Goal: Task Accomplishment & Management: Manage account settings

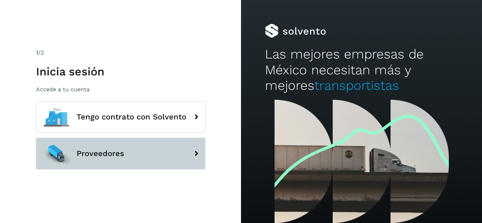
click at [137, 155] on button "Proveedores" at bounding box center [120, 154] width 169 height 32
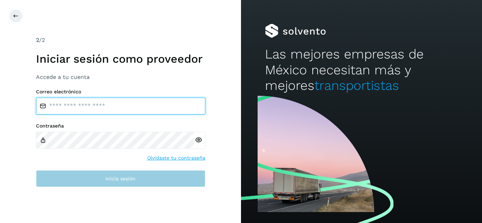
type input "**********"
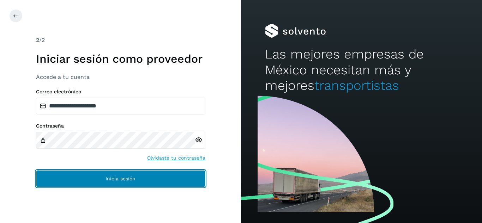
click at [185, 180] on button "Inicia sesión" at bounding box center [120, 179] width 169 height 17
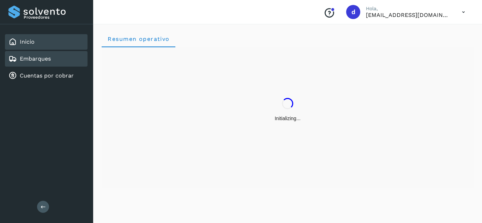
click at [42, 58] on link "Embarques" at bounding box center [35, 58] width 31 height 7
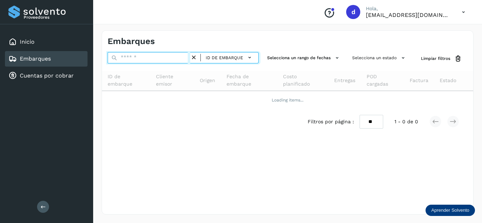
click at [132, 59] on input "text" at bounding box center [149, 57] width 83 height 11
paste input "**********"
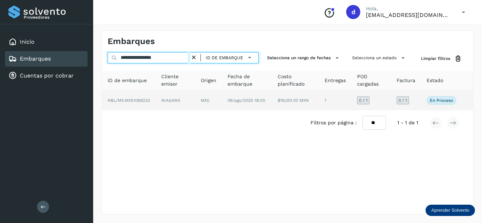
type input "**********"
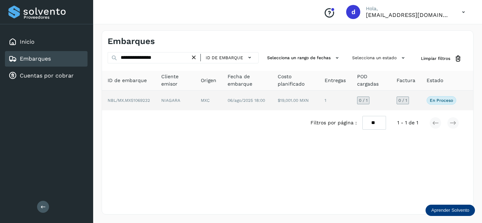
click at [442, 100] on p "En proceso" at bounding box center [441, 100] width 23 height 5
click at [448, 103] on span "En proceso" at bounding box center [442, 100] width 30 height 8
click at [140, 99] on span "NBL/MX.MX51069232" at bounding box center [129, 100] width 42 height 5
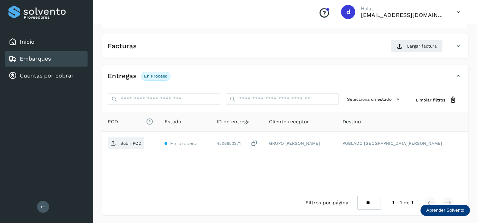
scroll to position [112, 0]
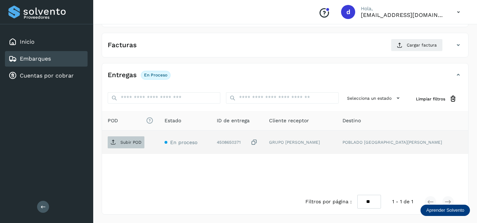
click at [135, 141] on p "Subir POD" at bounding box center [130, 142] width 21 height 5
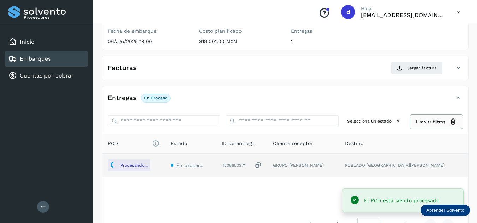
scroll to position [76, 0]
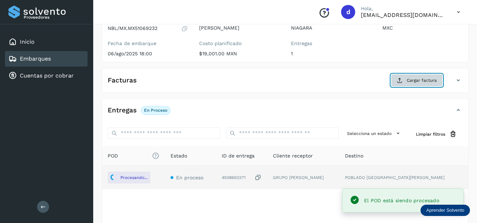
click at [411, 83] on span "Cargar factura" at bounding box center [422, 80] width 30 height 6
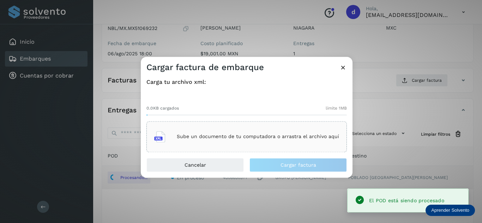
click at [241, 136] on p "Sube un documento de tu computadora o arrastra el archivo aquí" at bounding box center [258, 137] width 162 height 6
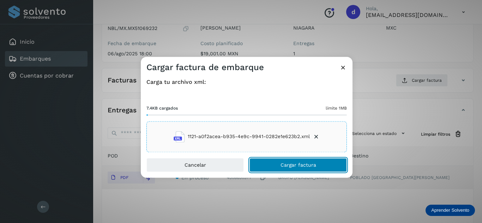
click at [284, 167] on span "Cargar factura" at bounding box center [299, 165] width 36 height 5
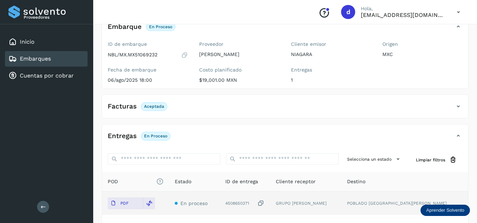
scroll to position [0, 0]
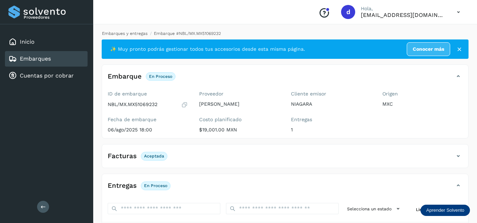
click at [132, 33] on link "Embarques y entregas" at bounding box center [125, 33] width 46 height 5
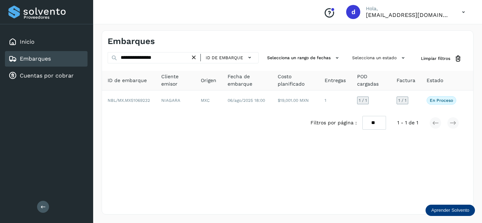
click at [196, 59] on icon at bounding box center [193, 57] width 7 height 7
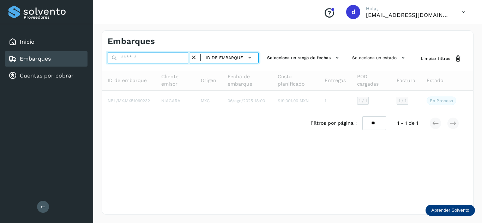
click at [181, 60] on input "text" at bounding box center [149, 57] width 83 height 11
paste input "**********"
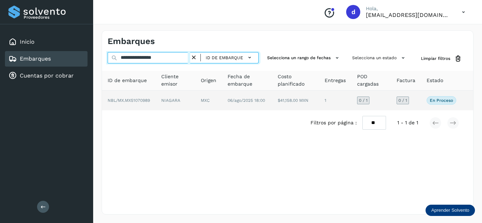
type input "**********"
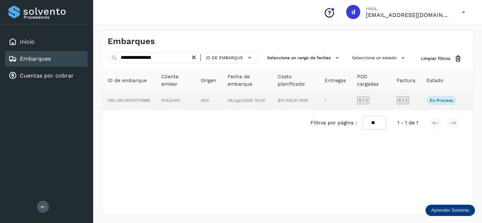
click at [135, 99] on span "NBL/MX.MX51070989" at bounding box center [129, 100] width 42 height 5
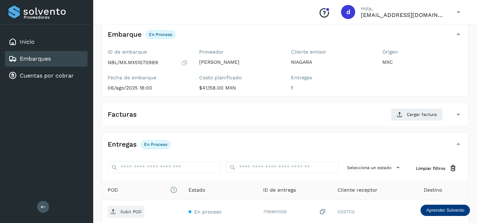
scroll to position [106, 0]
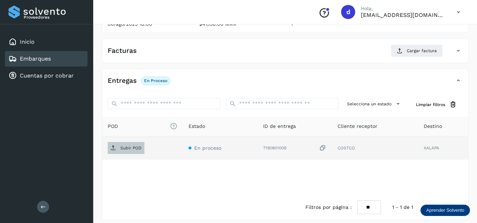
click at [120, 147] on span "Subir POD" at bounding box center [126, 148] width 37 height 11
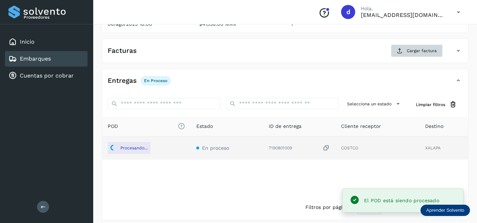
scroll to position [71, 0]
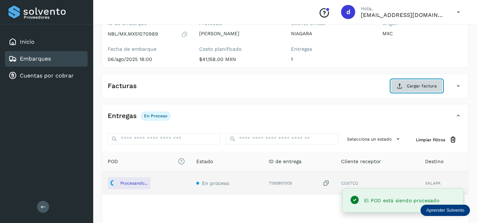
click at [413, 88] on span "Cargar factura" at bounding box center [422, 86] width 30 height 6
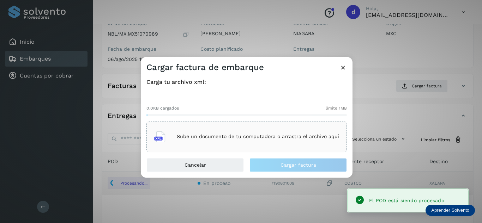
click at [193, 133] on div "Sube un documento de tu computadora o arrastra el archivo aquí" at bounding box center [246, 136] width 185 height 19
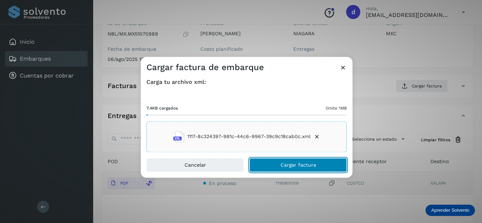
click at [284, 164] on span "Cargar factura" at bounding box center [299, 165] width 36 height 5
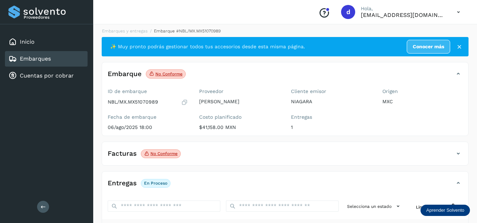
scroll to position [0, 0]
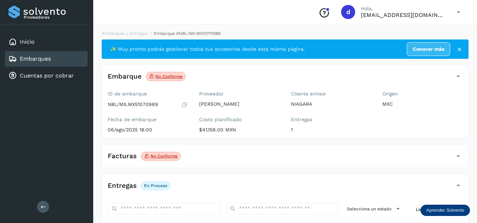
click at [463, 155] on div "Facturas No conforme" at bounding box center [285, 159] width 366 height 18
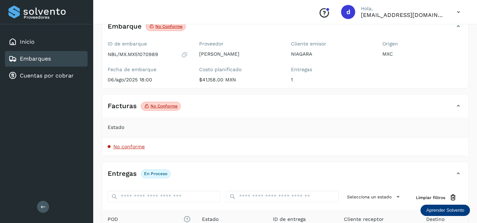
scroll to position [71, 0]
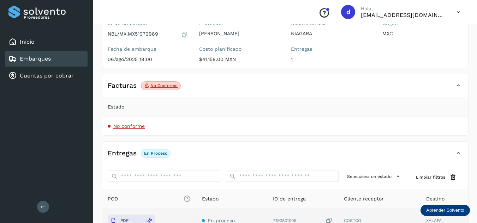
click at [125, 129] on span "No conforme" at bounding box center [128, 127] width 31 height 6
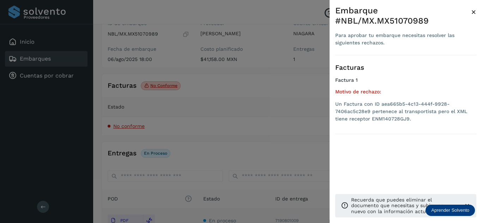
click at [473, 11] on span "×" at bounding box center [473, 12] width 5 height 10
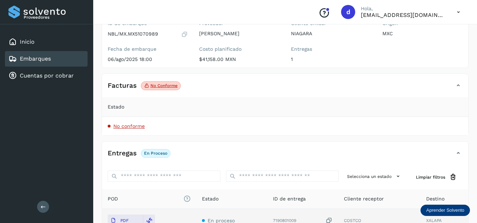
click at [458, 87] on icon at bounding box center [458, 86] width 8 height 8
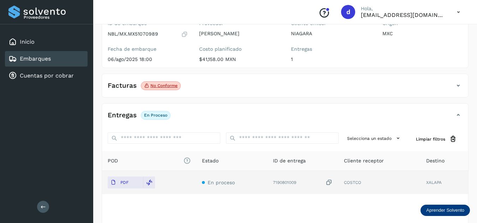
click at [458, 86] on icon at bounding box center [458, 86] width 8 height 8
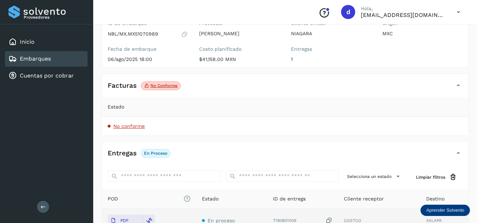
click at [137, 126] on span "No conforme" at bounding box center [128, 127] width 31 height 6
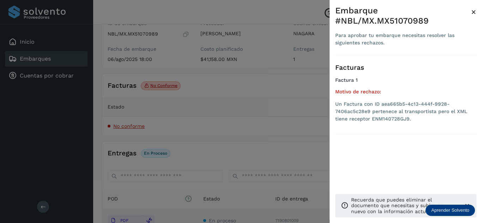
click at [472, 11] on span "×" at bounding box center [473, 12] width 5 height 10
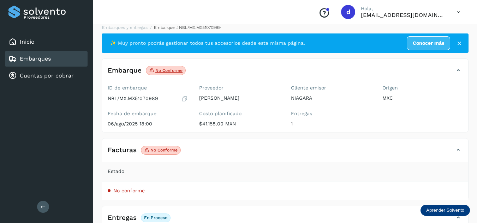
scroll to position [0, 0]
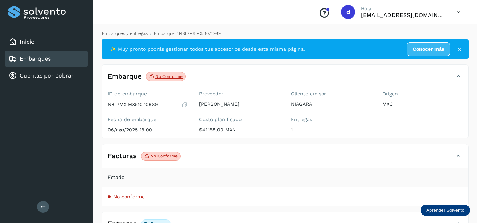
click at [129, 35] on link "Embarques y entregas" at bounding box center [125, 33] width 46 height 5
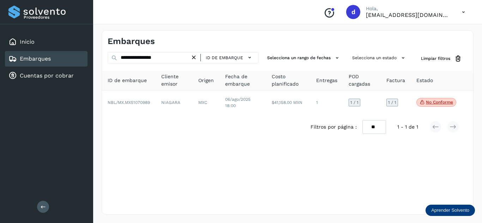
click at [195, 58] on icon at bounding box center [193, 57] width 7 height 7
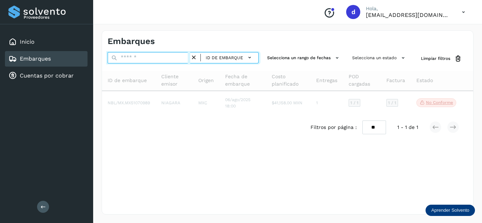
click at [173, 59] on input "text" at bounding box center [149, 57] width 83 height 11
paste input "**********"
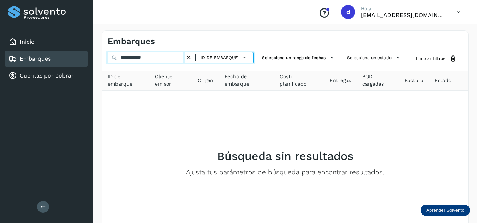
type input "**********"
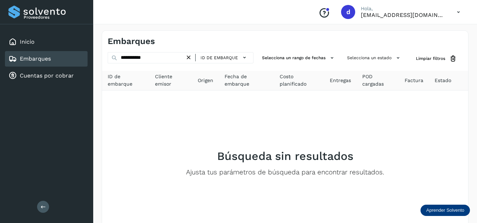
click at [191, 58] on icon at bounding box center [188, 57] width 7 height 7
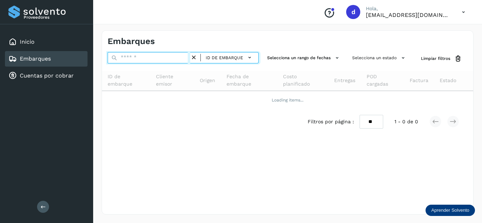
click at [121, 58] on input "text" at bounding box center [149, 57] width 83 height 11
paste input "**********"
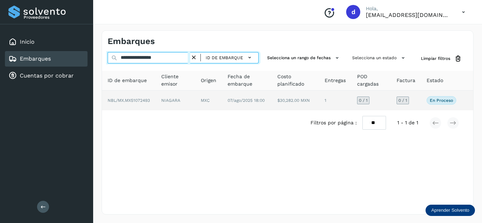
type input "**********"
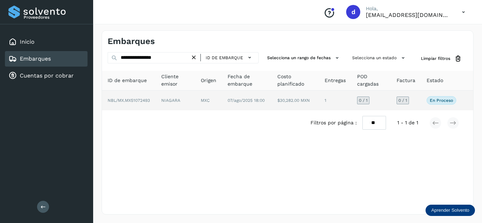
click at [144, 102] on span "NBL/MX.MX51072493" at bounding box center [129, 100] width 42 height 5
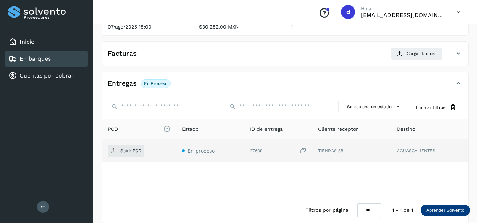
scroll to position [106, 0]
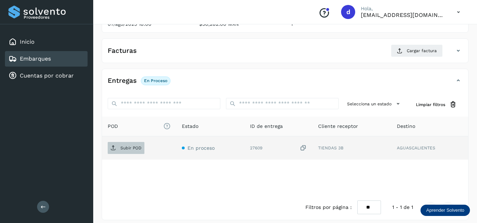
click at [133, 149] on p "Subir POD" at bounding box center [130, 148] width 21 height 5
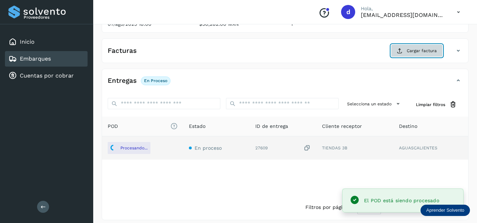
click at [417, 51] on span "Cargar factura" at bounding box center [422, 51] width 30 height 6
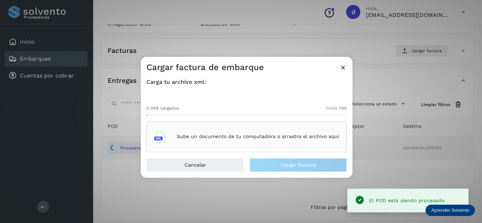
click at [231, 146] on div "Sube un documento de tu computadora o arrastra el archivo aquí" at bounding box center [246, 136] width 185 height 19
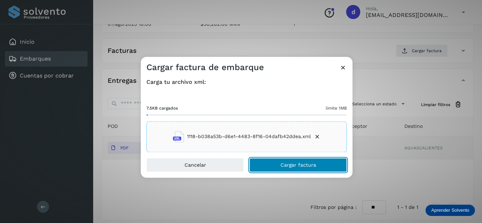
click at [310, 165] on span "Cargar factura" at bounding box center [299, 165] width 36 height 5
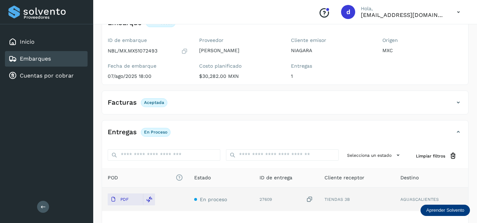
scroll to position [0, 0]
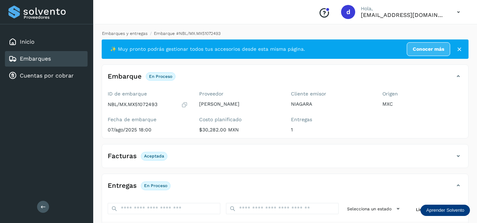
click at [138, 31] on link "Embarques y entregas" at bounding box center [125, 33] width 46 height 5
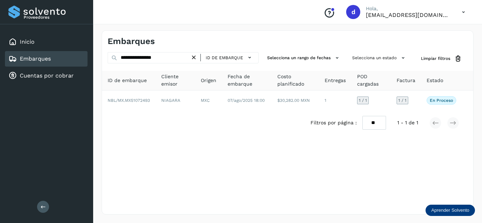
click at [196, 58] on icon at bounding box center [193, 57] width 7 height 7
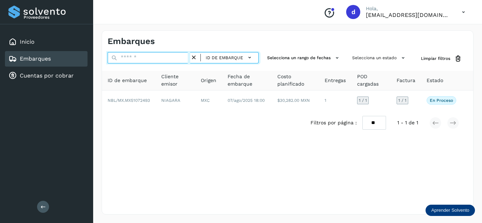
click at [183, 58] on input "text" at bounding box center [149, 57] width 83 height 11
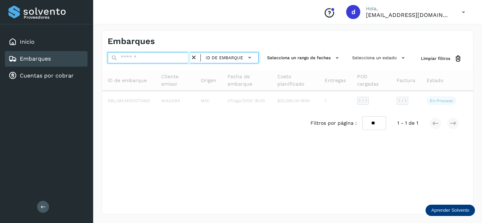
paste input "**********"
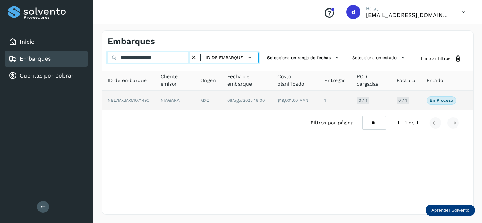
type input "**********"
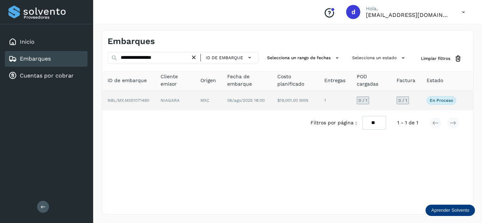
click at [148, 100] on span "NBL/MX.MX51071490" at bounding box center [129, 100] width 42 height 5
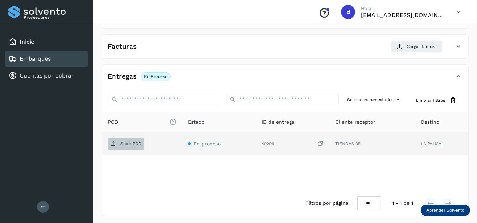
scroll to position [112, 0]
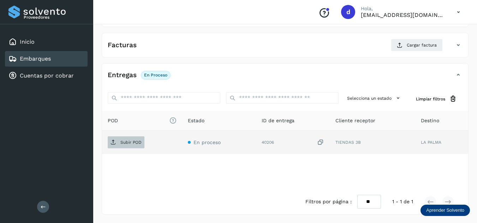
click at [137, 137] on span "Subir POD" at bounding box center [126, 142] width 37 height 11
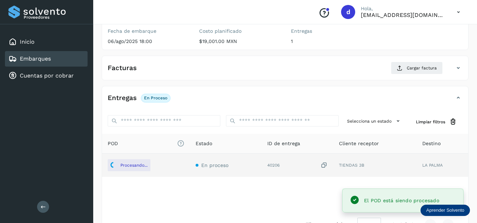
scroll to position [76, 0]
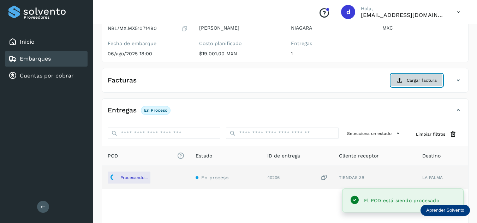
click at [414, 78] on span "Cargar factura" at bounding box center [422, 80] width 30 height 6
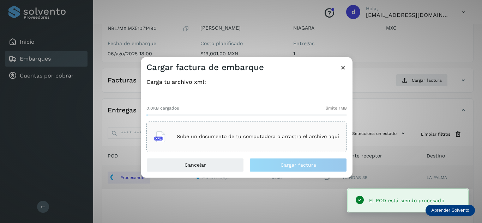
click at [244, 141] on div "Sube un documento de tu computadora o arrastra el archivo aquí" at bounding box center [246, 136] width 185 height 19
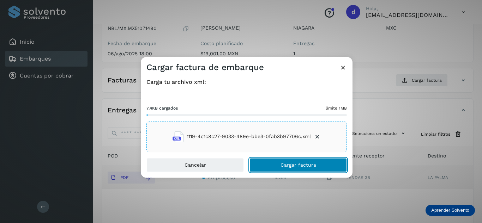
click at [288, 163] on span "Cargar factura" at bounding box center [299, 165] width 36 height 5
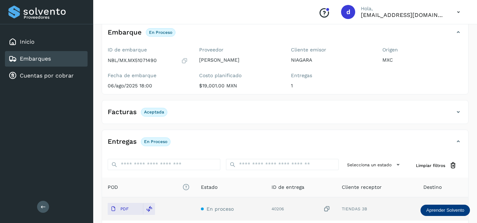
scroll to position [0, 0]
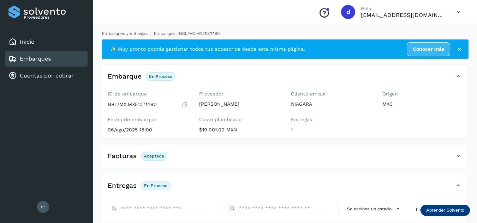
click at [138, 35] on link "Embarques y entregas" at bounding box center [125, 33] width 46 height 5
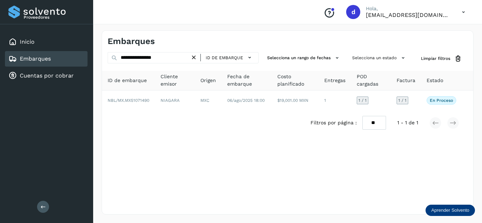
click at [197, 57] on icon at bounding box center [193, 57] width 7 height 7
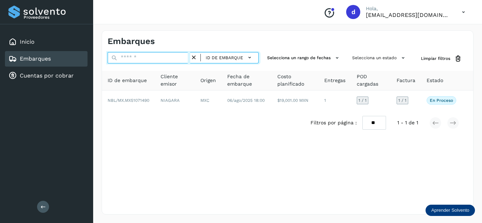
click at [175, 56] on input "text" at bounding box center [149, 57] width 83 height 11
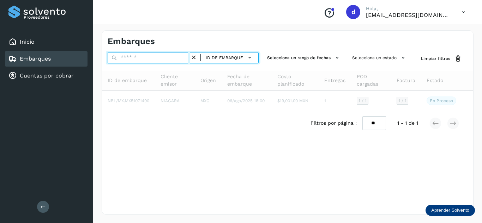
paste input "**********"
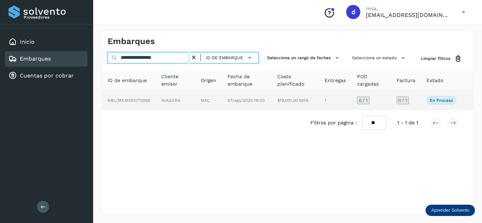
type input "**********"
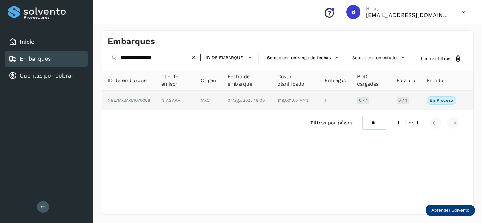
click at [144, 102] on span "NBL/MX.MX51070068" at bounding box center [129, 100] width 42 height 5
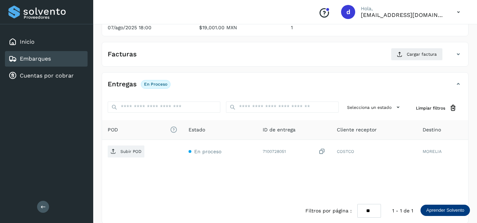
scroll to position [106, 0]
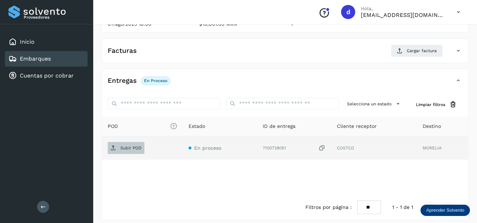
click at [116, 147] on span "Subir POD" at bounding box center [126, 148] width 37 height 11
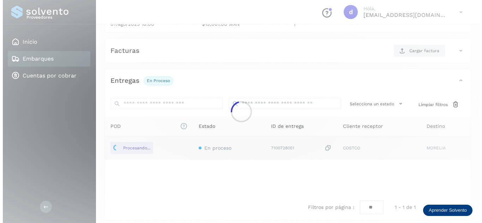
scroll to position [71, 0]
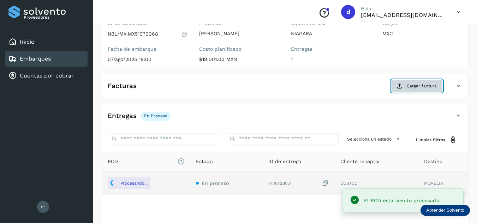
click at [421, 86] on span "Cargar factura" at bounding box center [422, 86] width 30 height 6
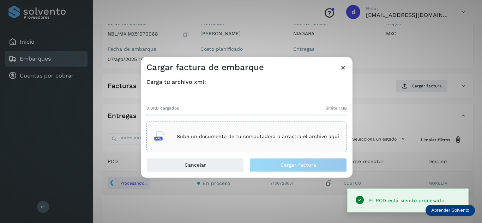
click at [203, 131] on div "Sube un documento de tu computadora o arrastra el archivo aquí" at bounding box center [246, 136] width 185 height 19
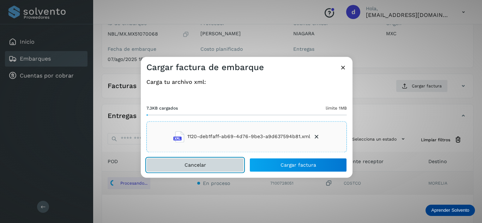
click at [189, 162] on button "Cancelar" at bounding box center [195, 165] width 97 height 14
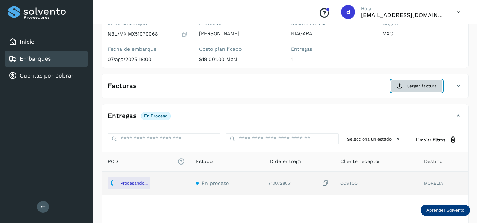
click at [423, 86] on span "Cargar factura" at bounding box center [422, 86] width 30 height 6
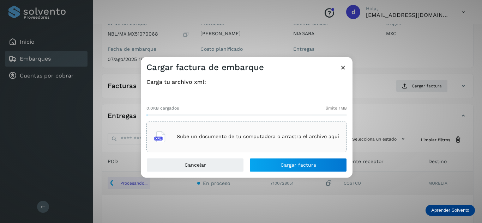
click at [310, 134] on p "Sube un documento de tu computadora o arrastra el archivo aquí" at bounding box center [258, 137] width 162 height 6
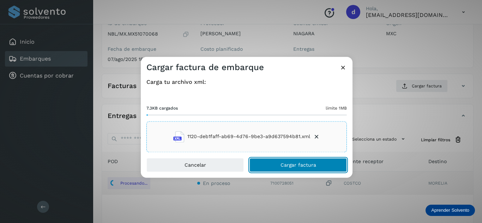
click at [316, 163] on button "Cargar factura" at bounding box center [298, 165] width 97 height 14
